Goal: Task Accomplishment & Management: Find specific page/section

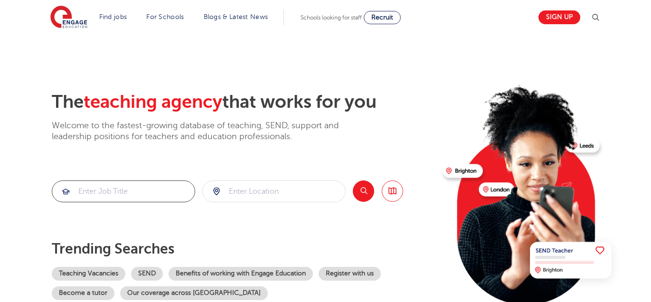
click at [123, 196] on input "search" at bounding box center [123, 191] width 142 height 21
type input "ppa teacher"
click at [275, 185] on input "search" at bounding box center [274, 191] width 142 height 21
click button "Submit" at bounding box center [0, 0] width 0 height 0
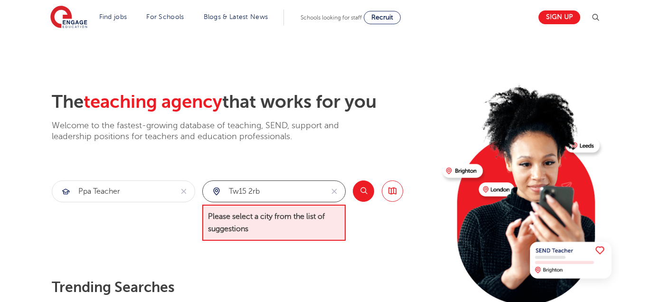
click at [274, 194] on input "tw15 2rb" at bounding box center [263, 191] width 121 height 21
type input "t"
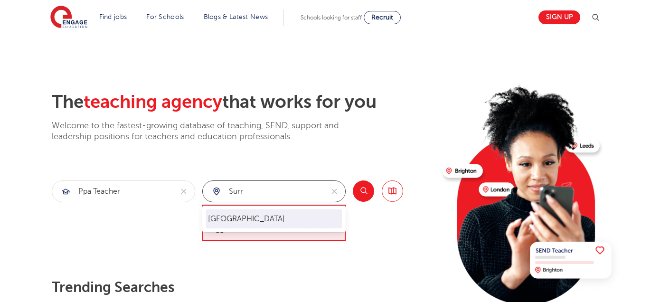
click at [272, 226] on li "Surrey" at bounding box center [274, 218] width 136 height 19
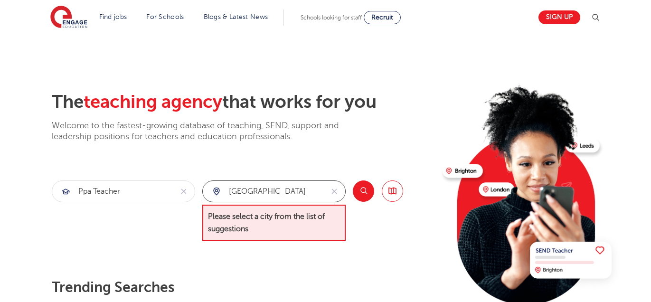
type input "Surrey"
click at [362, 186] on button "Search" at bounding box center [363, 190] width 21 height 21
click at [334, 186] on button "reset" at bounding box center [334, 191] width 22 height 21
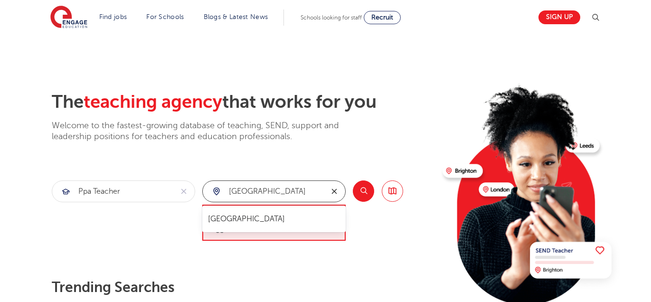
type input "london"
click button "Submit" at bounding box center [0, 0] width 0 height 0
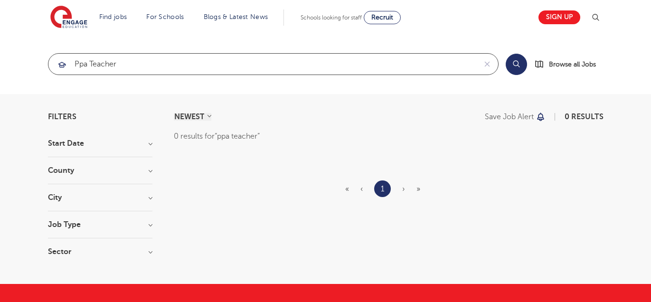
click at [138, 71] on input "ppa teacher" at bounding box center [262, 64] width 428 height 21
click at [521, 73] on div "Search Browse all Jobs" at bounding box center [554, 64] width 98 height 22
click at [520, 66] on button "Search" at bounding box center [515, 64] width 21 height 21
click at [149, 198] on h3 "City" at bounding box center [100, 198] width 104 height 8
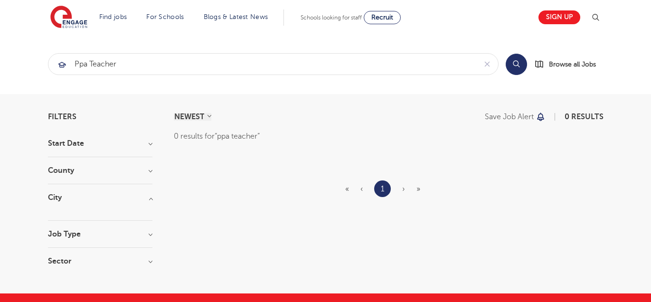
click at [57, 196] on h3 "City" at bounding box center [100, 198] width 104 height 8
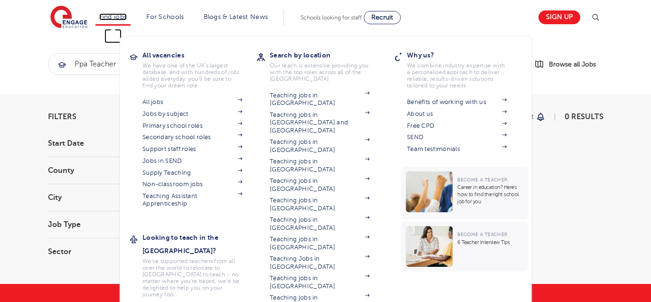
click at [122, 14] on link "Find jobs" at bounding box center [113, 16] width 28 height 7
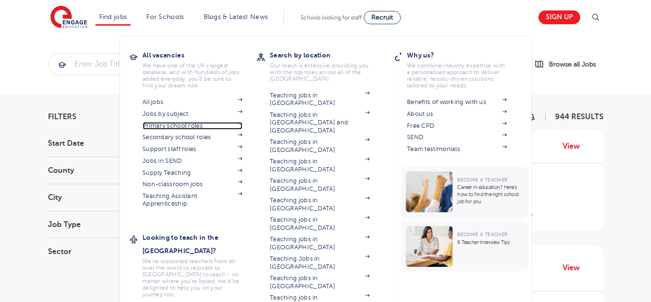
click at [159, 126] on link "Primary school roles" at bounding box center [192, 126] width 100 height 8
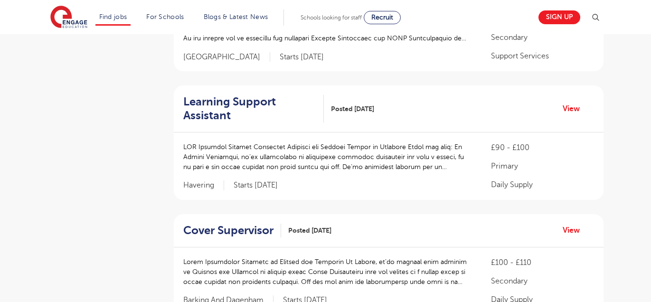
scroll to position [292, 0]
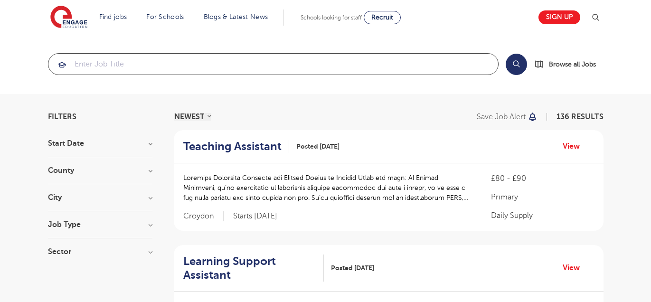
click at [206, 61] on input "search" at bounding box center [272, 64] width 449 height 21
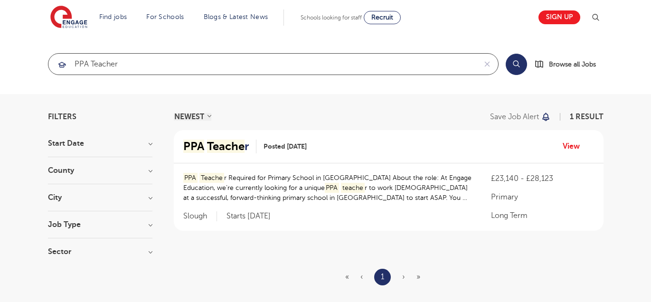
type input "PPA teacher"
click button "Submit" at bounding box center [0, 0] width 0 height 0
click at [231, 144] on mark "Teacher" at bounding box center [228, 146] width 42 height 13
